Goal: Task Accomplishment & Management: Complete application form

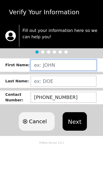
click at [72, 68] on input "text" at bounding box center [64, 65] width 66 height 11
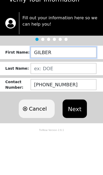
type input "[PERSON_NAME]"
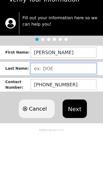
click at [42, 76] on input "text" at bounding box center [64, 81] width 66 height 11
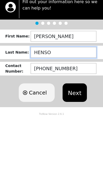
type input "[PERSON_NAME]"
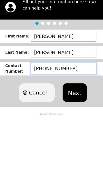
click at [38, 92] on input "[PHONE_NUMBER]" at bounding box center [64, 97] width 66 height 11
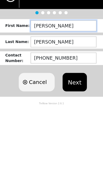
click at [60, 60] on input "[PERSON_NAME]" at bounding box center [64, 65] width 66 height 11
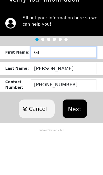
type input "G"
type input "[PERSON_NAME]"
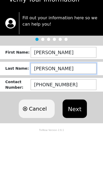
click at [62, 76] on input "[PERSON_NAME]" at bounding box center [64, 81] width 66 height 11
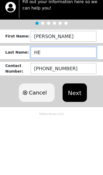
type input "H"
type input "[PERSON_NAME]"
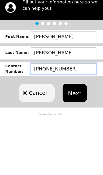
click at [77, 92] on input "[PHONE_NUMBER]" at bounding box center [64, 97] width 66 height 11
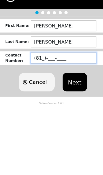
type input "(8__)-___-____"
type input "[PHONE_NUMBER]"
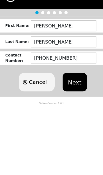
click at [73, 112] on button "Next" at bounding box center [75, 121] width 24 height 19
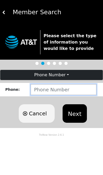
click at [44, 89] on input "number" at bounding box center [64, 89] width 66 height 11
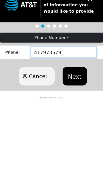
type input "4179735798"
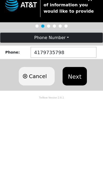
click at [79, 104] on button "Next" at bounding box center [75, 113] width 24 height 19
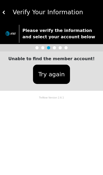
click at [45, 76] on button "Try again" at bounding box center [51, 74] width 37 height 19
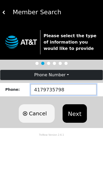
click at [66, 94] on input "4179735798" at bounding box center [64, 89] width 66 height 11
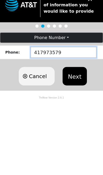
type input "4179735799"
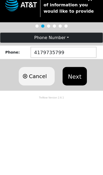
click at [75, 104] on button "Next" at bounding box center [75, 113] width 24 height 19
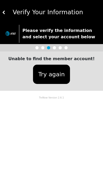
click at [45, 78] on button "Try again" at bounding box center [51, 74] width 37 height 19
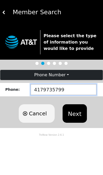
click at [65, 90] on input "4179735799" at bounding box center [64, 89] width 66 height 11
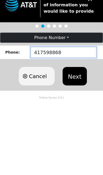
type input "4175988682"
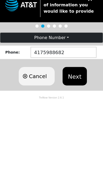
click at [78, 104] on button "Next" at bounding box center [75, 113] width 24 height 19
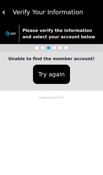
click at [59, 78] on button "Try again" at bounding box center [51, 74] width 37 height 19
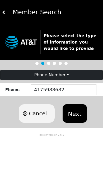
click at [73, 74] on button "Phone Number" at bounding box center [51, 75] width 103 height 10
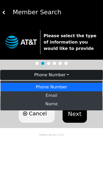
click at [80, 145] on body "Member Search Please select the type of information you would like to provide P…" at bounding box center [51, 87] width 103 height 175
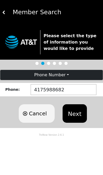
click at [75, 115] on button "Next" at bounding box center [75, 113] width 24 height 19
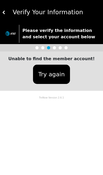
click at [54, 78] on button "Try again" at bounding box center [51, 74] width 37 height 19
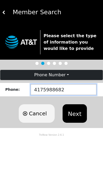
click at [83, 91] on input "4175988682" at bounding box center [64, 89] width 66 height 11
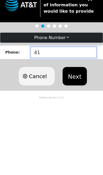
type input "4"
